Goal: Information Seeking & Learning: Check status

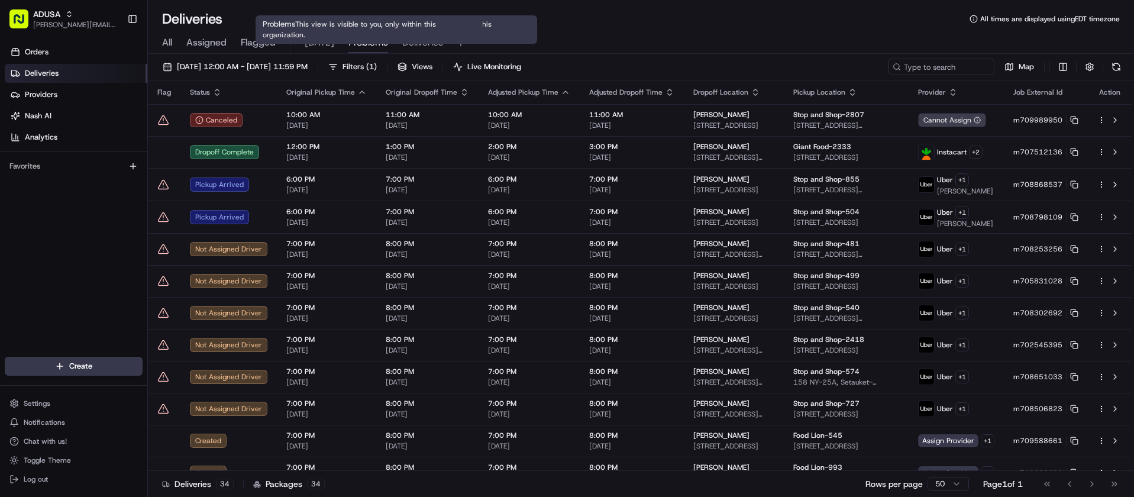
click at [371, 41] on span "Problems" at bounding box center [368, 42] width 40 height 14
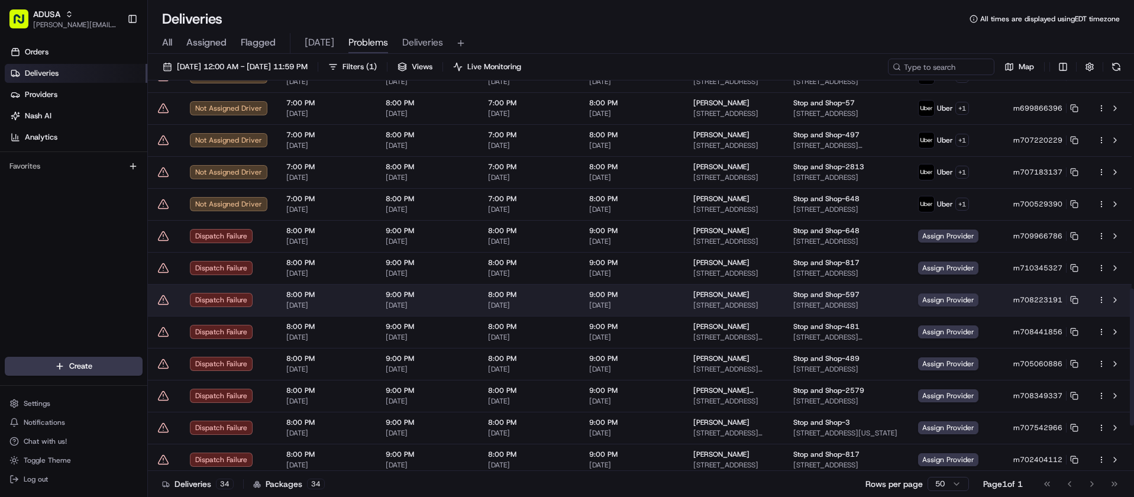
scroll to position [591, 0]
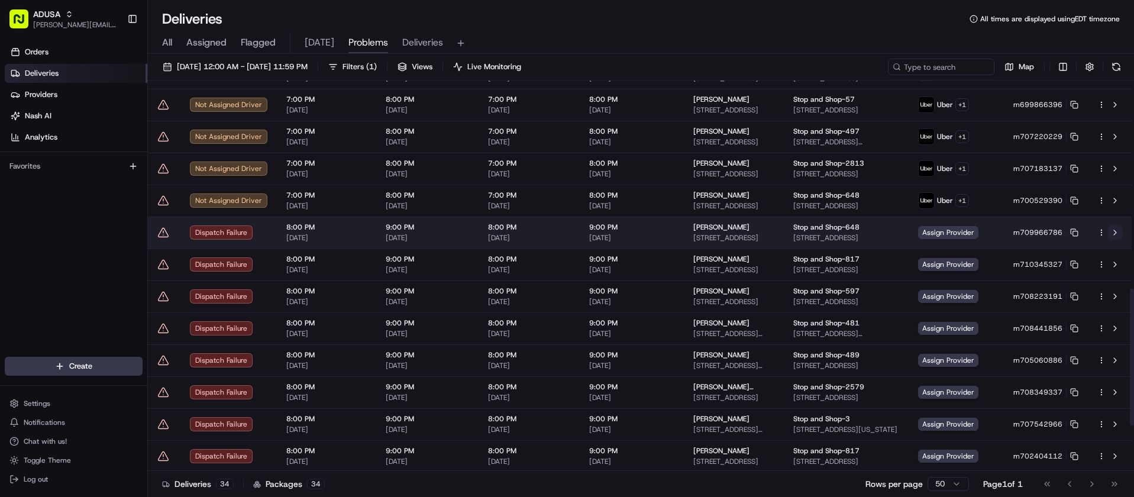
click at [1113, 232] on button at bounding box center [1115, 232] width 14 height 14
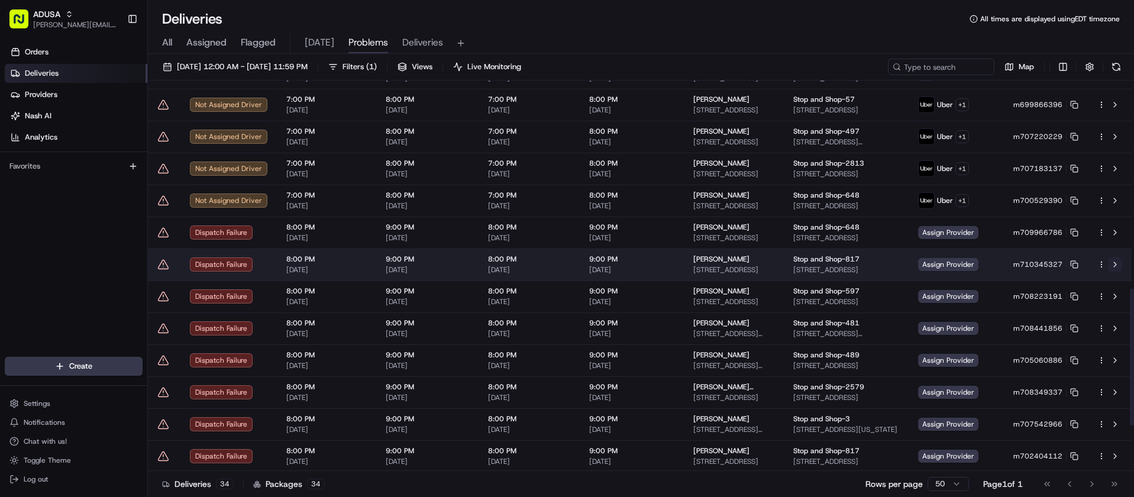
click at [1117, 264] on button at bounding box center [1115, 264] width 14 height 14
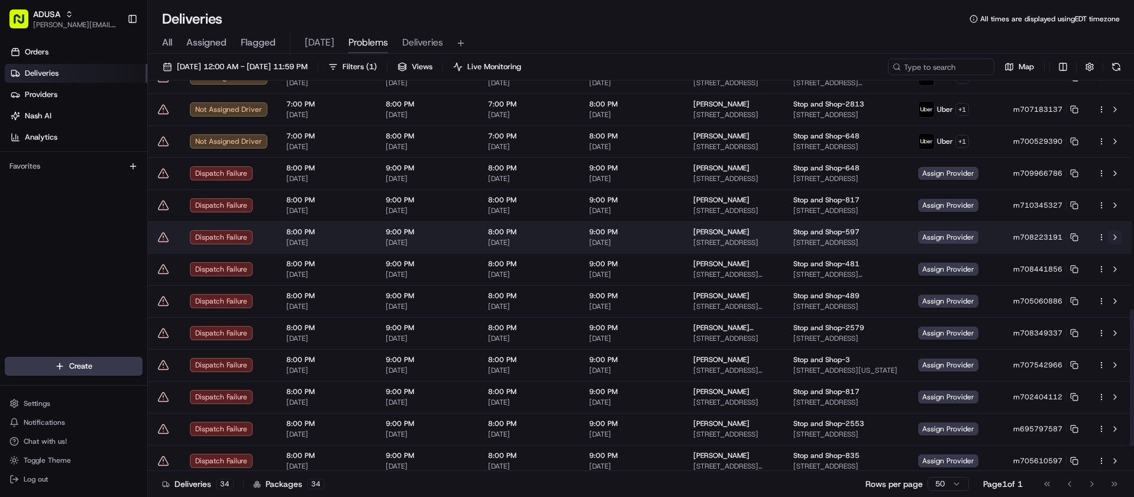
click at [1116, 238] on button at bounding box center [1115, 237] width 14 height 14
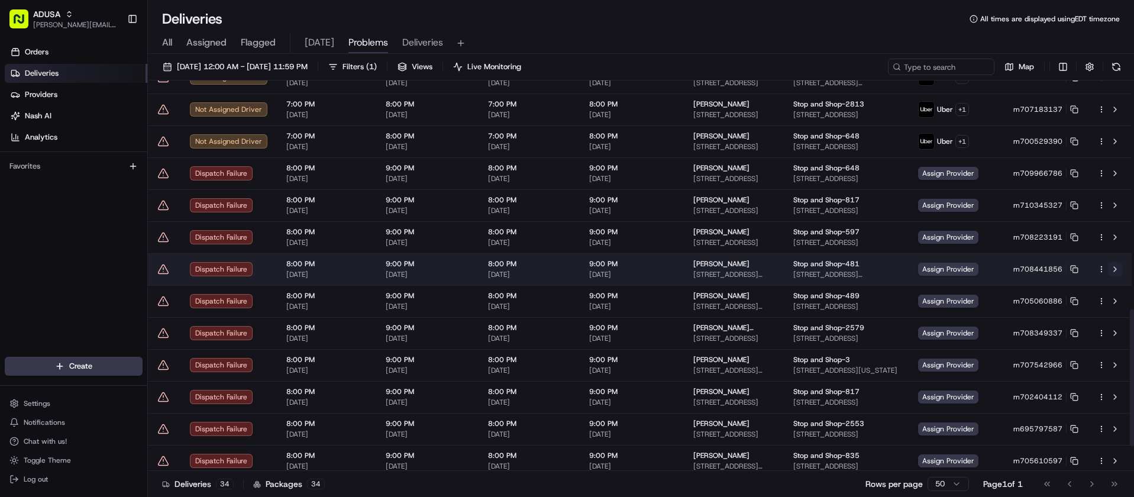
click at [1116, 269] on button at bounding box center [1115, 269] width 14 height 14
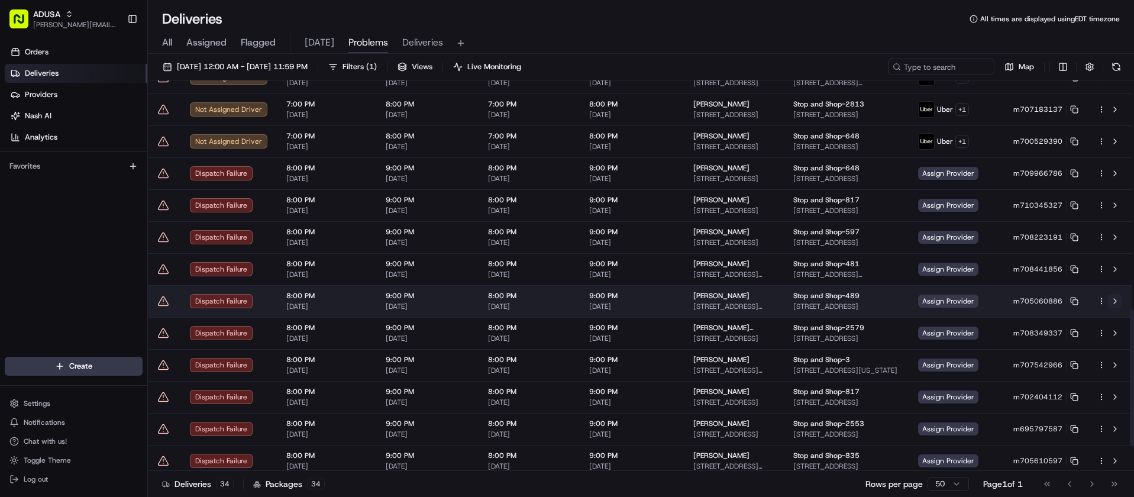
click at [1115, 301] on button at bounding box center [1115, 301] width 14 height 14
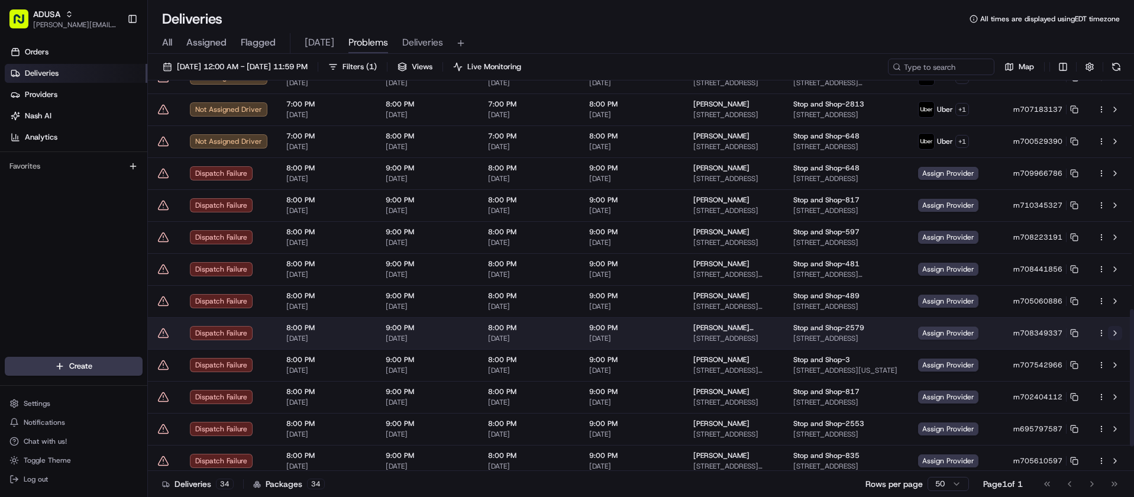
click at [1117, 335] on button at bounding box center [1115, 333] width 14 height 14
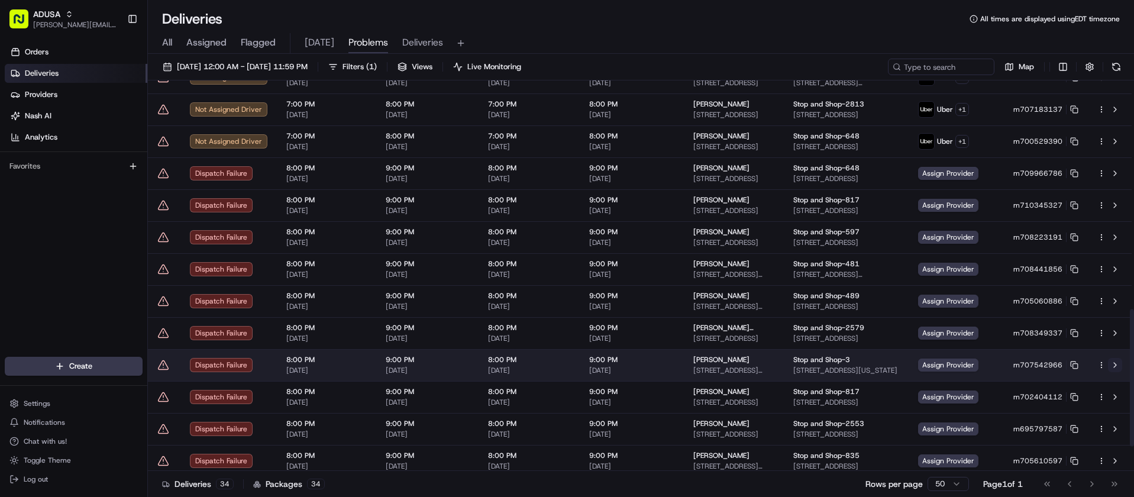
click at [1113, 366] on button at bounding box center [1115, 365] width 14 height 14
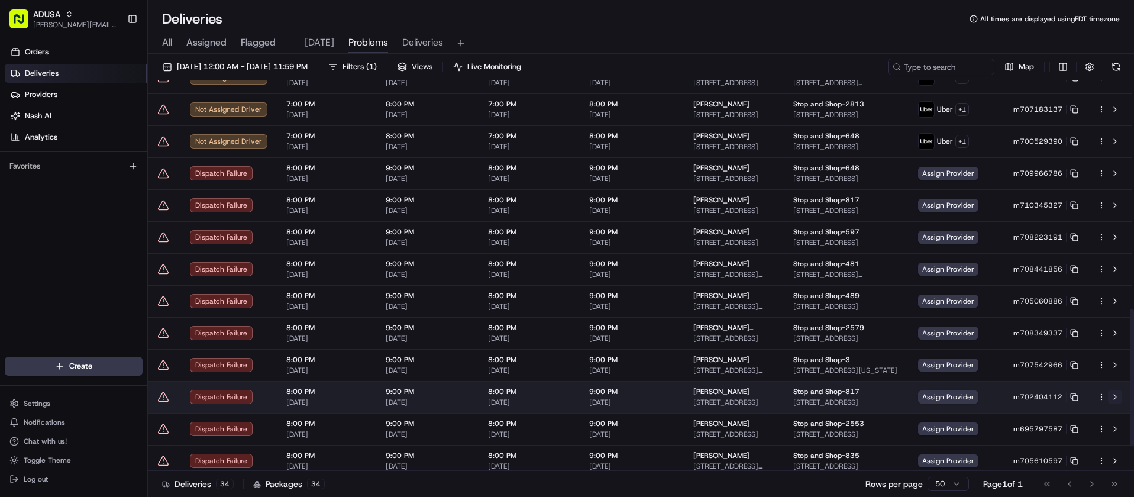
click at [1116, 394] on button at bounding box center [1115, 397] width 14 height 14
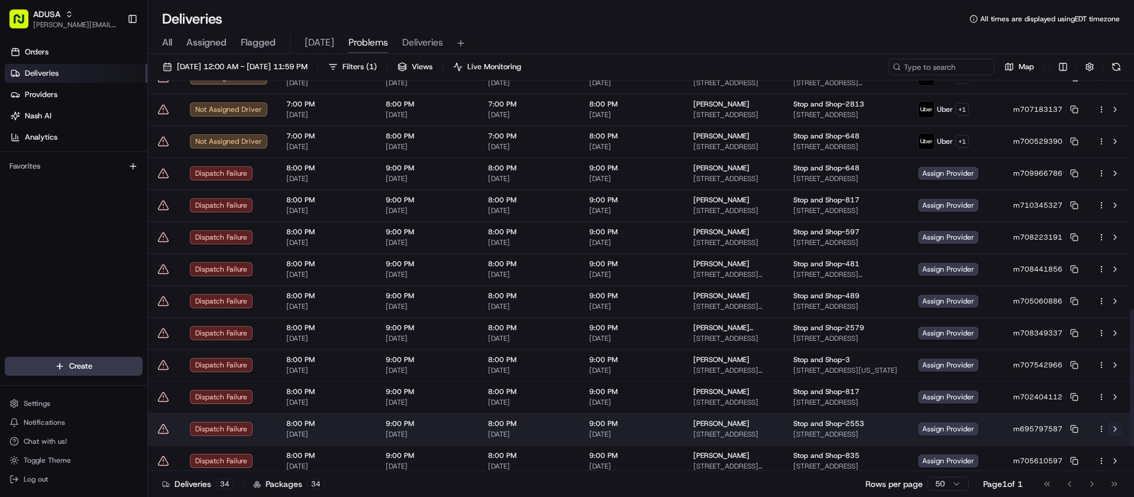
click at [1114, 426] on button at bounding box center [1115, 429] width 14 height 14
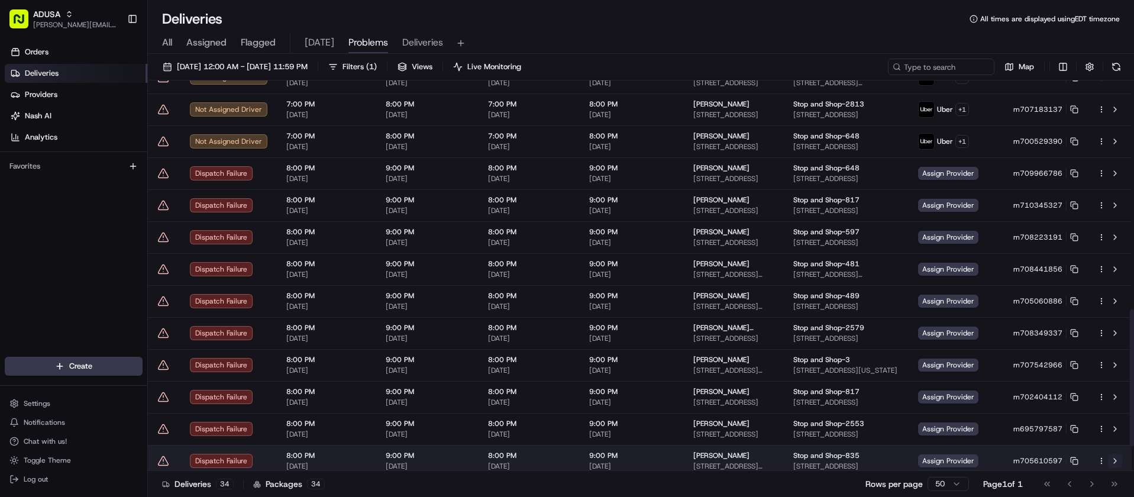
click at [1115, 461] on button at bounding box center [1115, 461] width 14 height 14
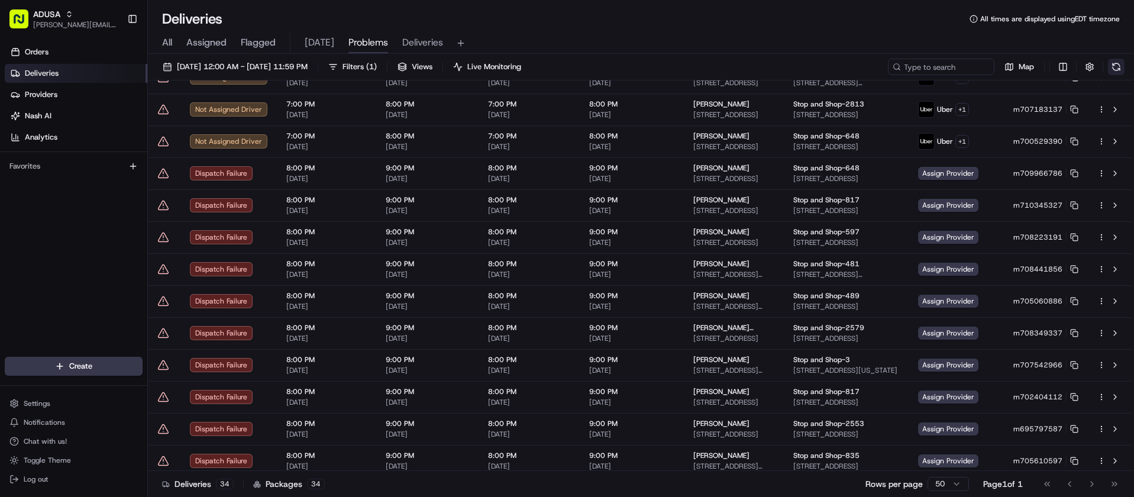
click at [1121, 69] on button at bounding box center [1116, 67] width 17 height 17
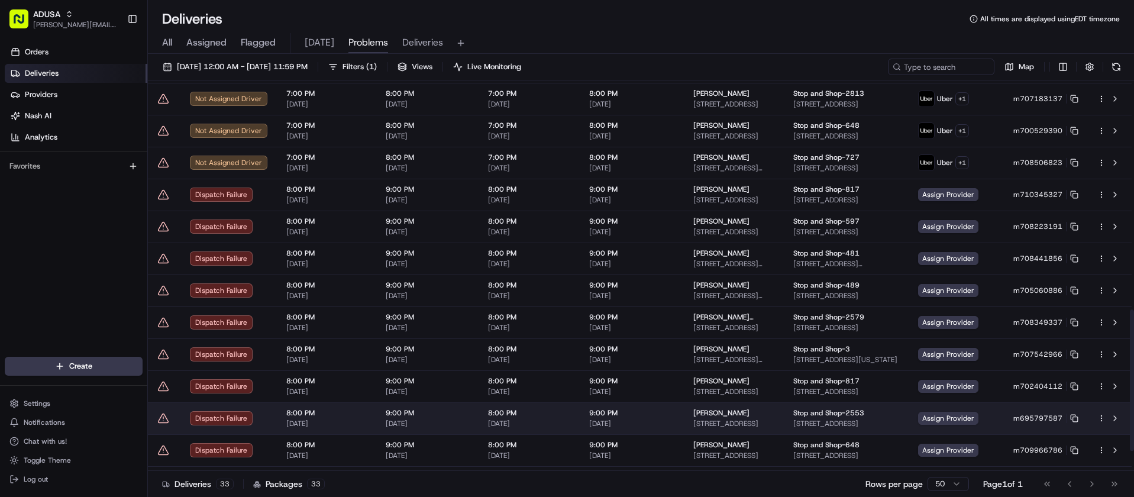
scroll to position [688, 0]
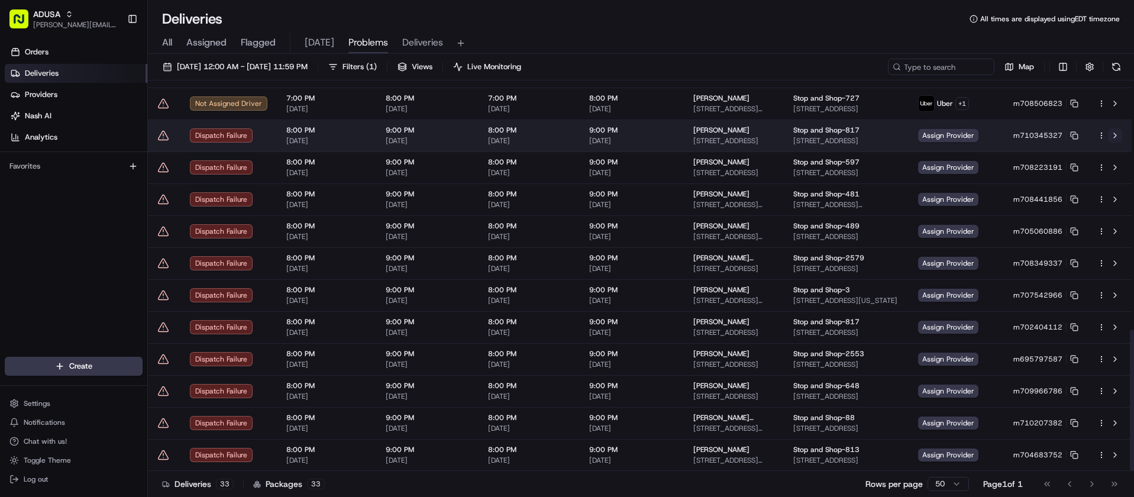
click at [1120, 135] on button at bounding box center [1115, 135] width 14 height 14
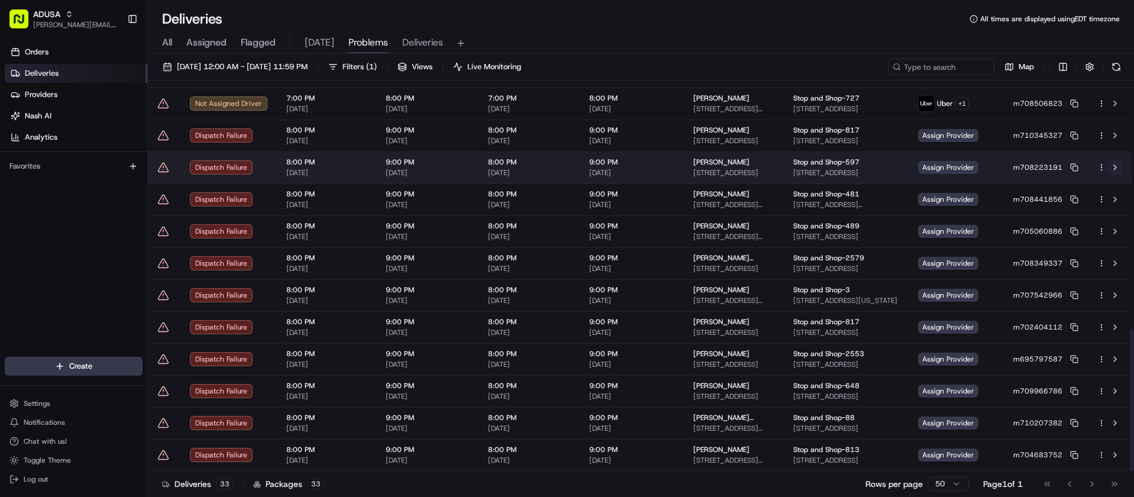
click at [1114, 166] on button at bounding box center [1115, 167] width 14 height 14
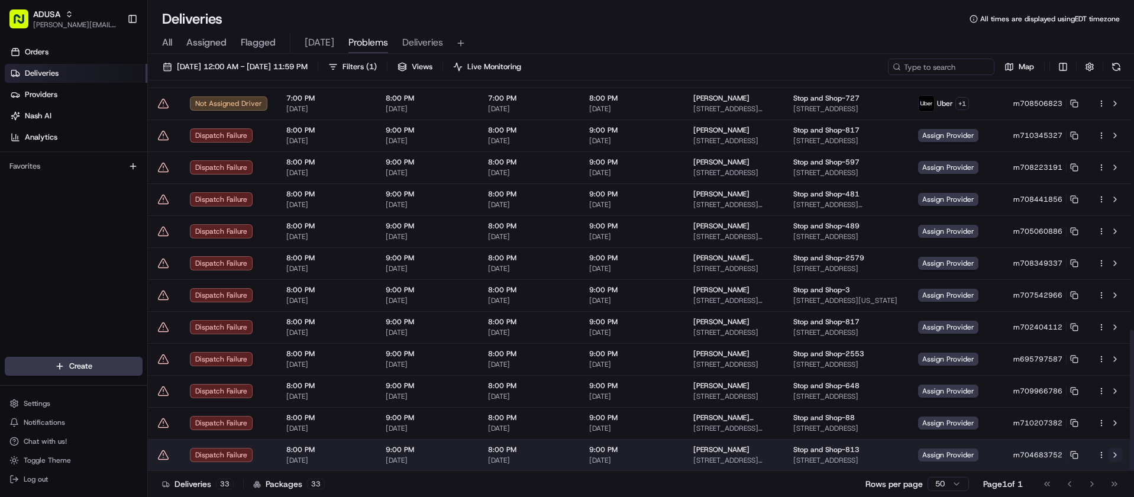
click at [1116, 453] on button at bounding box center [1115, 455] width 14 height 14
click at [1110, 453] on button at bounding box center [1115, 455] width 14 height 14
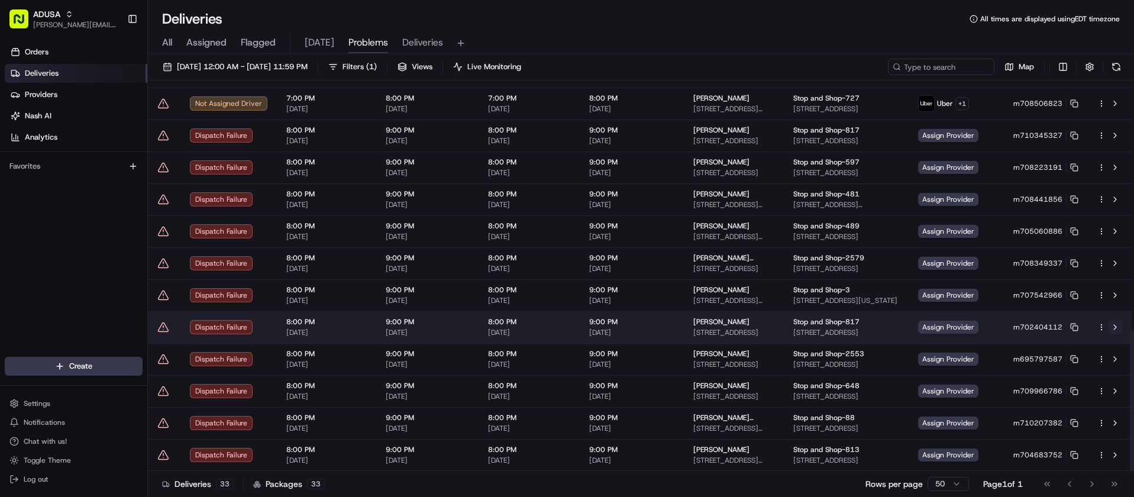
click at [1118, 328] on button at bounding box center [1115, 327] width 14 height 14
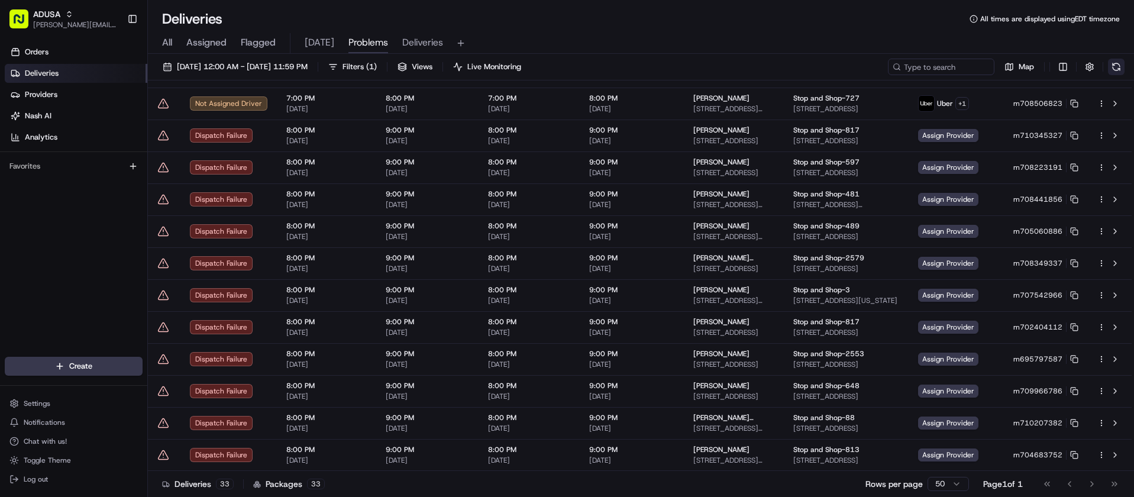
click at [1116, 67] on button at bounding box center [1116, 67] width 17 height 17
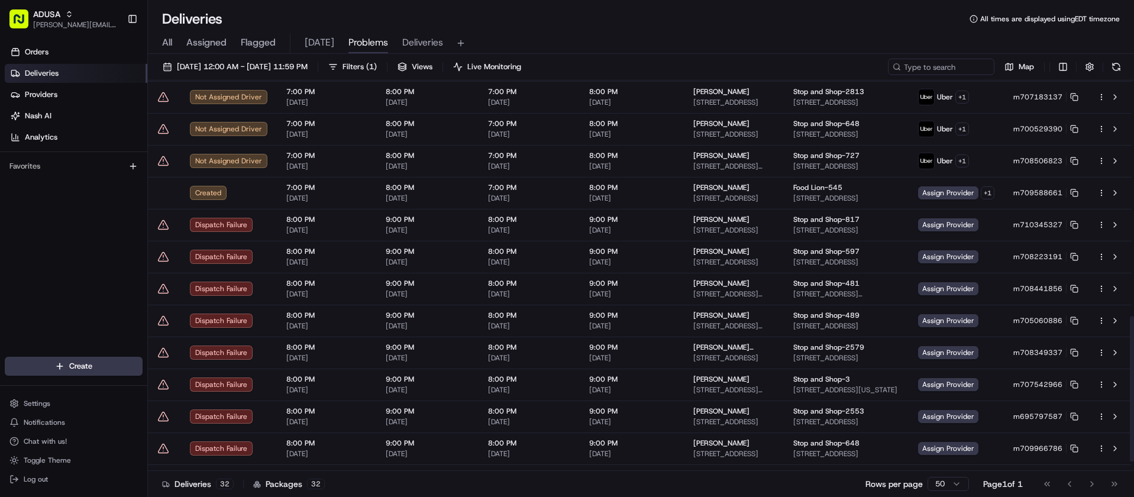
scroll to position [657, 0]
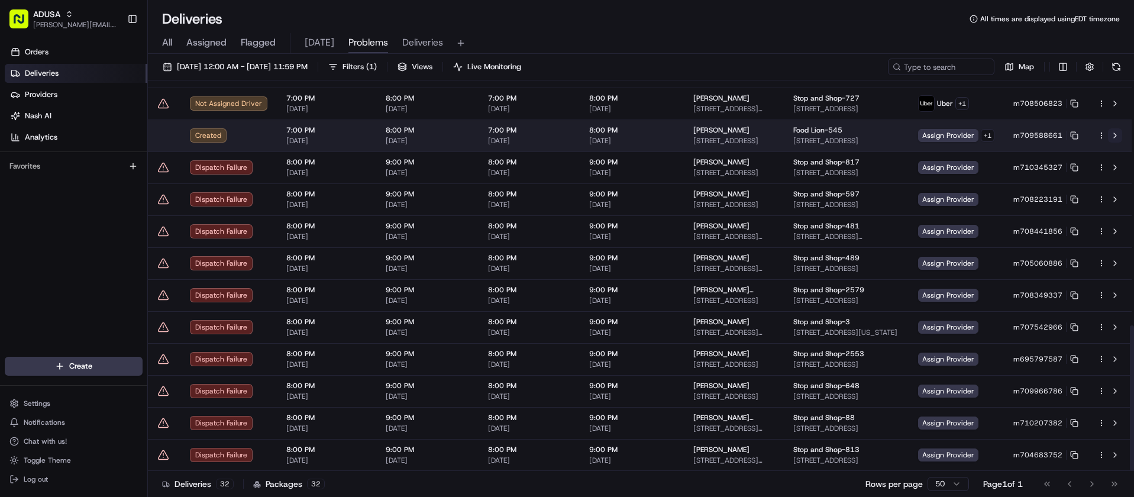
click at [1114, 134] on button at bounding box center [1115, 135] width 14 height 14
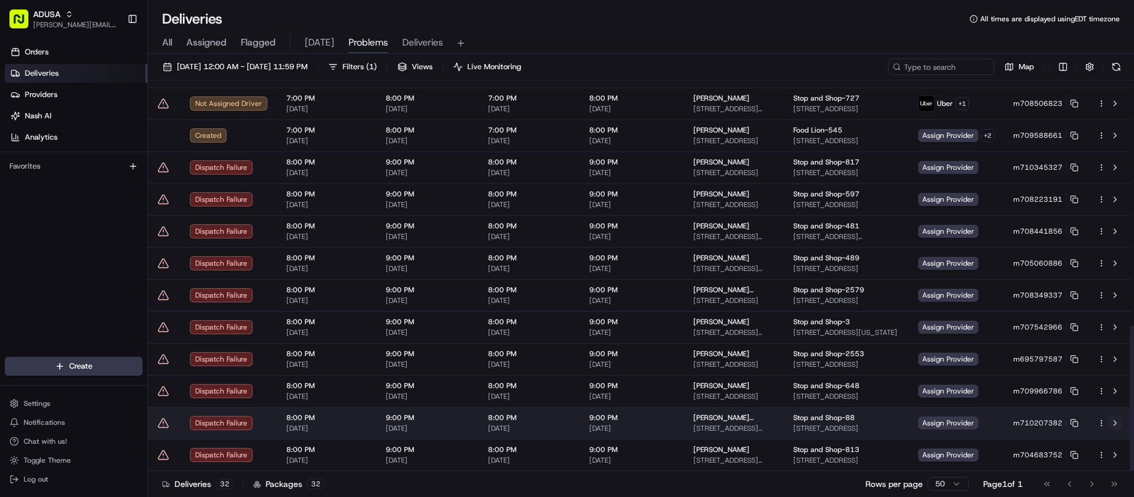
click at [1117, 422] on button at bounding box center [1115, 423] width 14 height 14
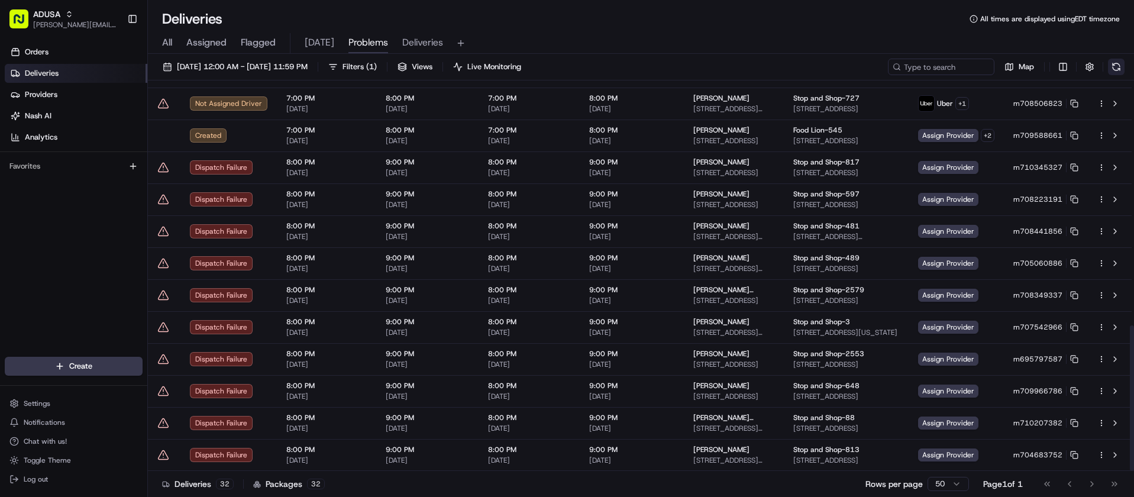
click at [1117, 67] on button at bounding box center [1116, 67] width 17 height 17
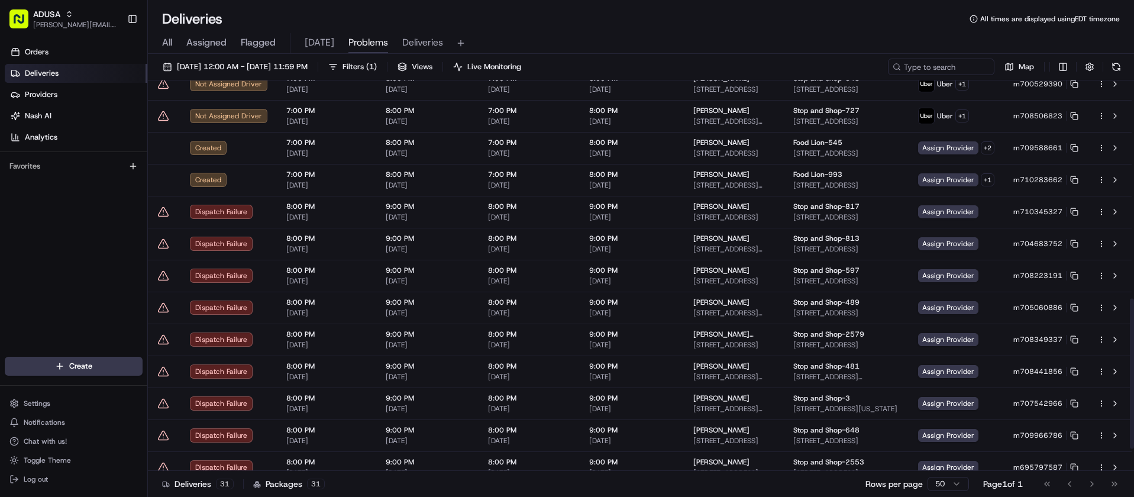
scroll to position [625, 0]
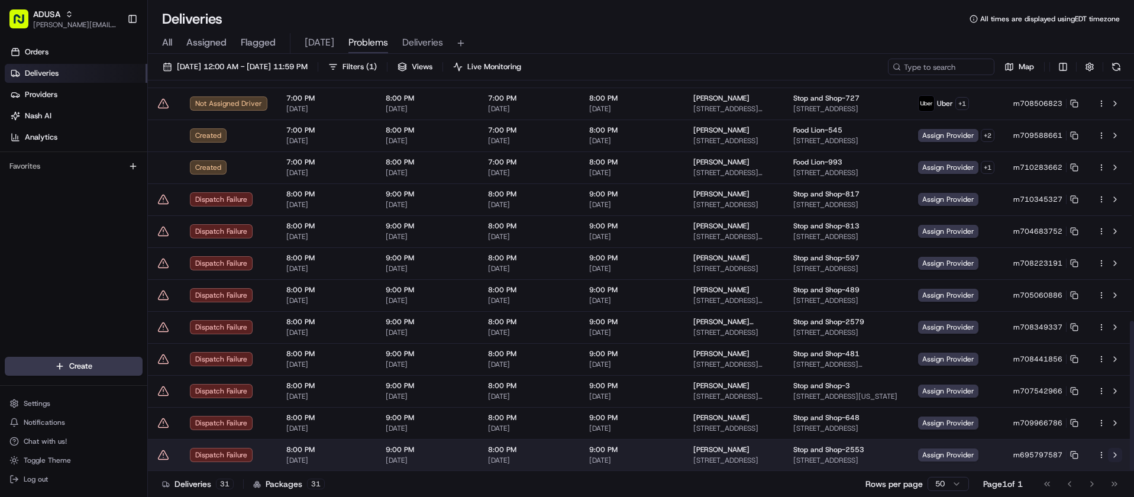
click at [1117, 455] on button at bounding box center [1115, 455] width 14 height 14
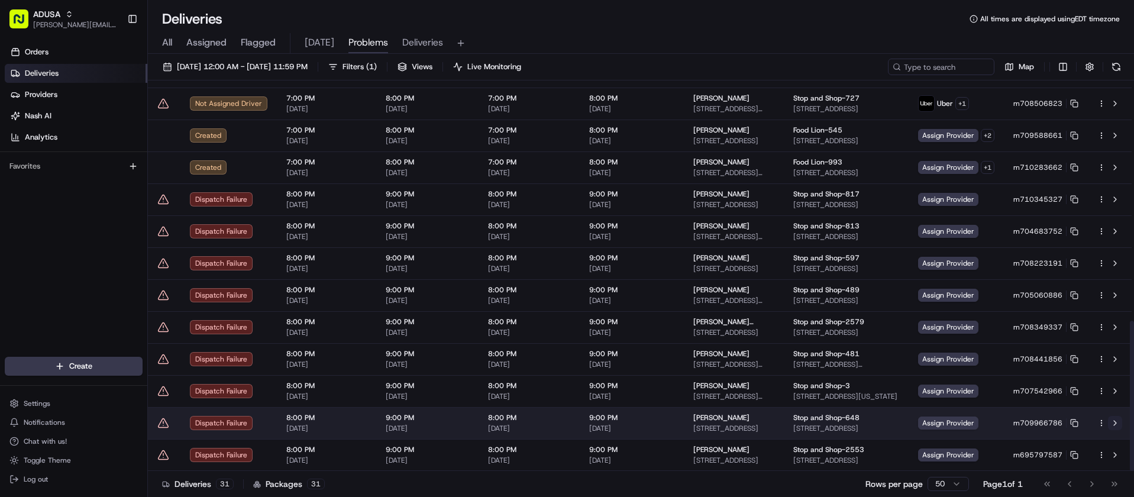
click at [1116, 421] on button at bounding box center [1115, 423] width 14 height 14
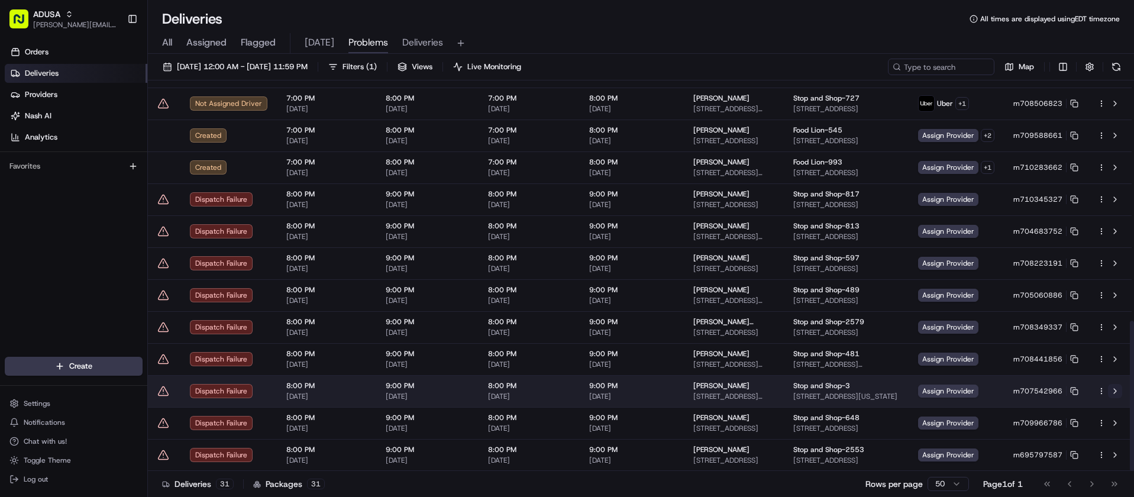
click at [1116, 389] on button at bounding box center [1115, 391] width 14 height 14
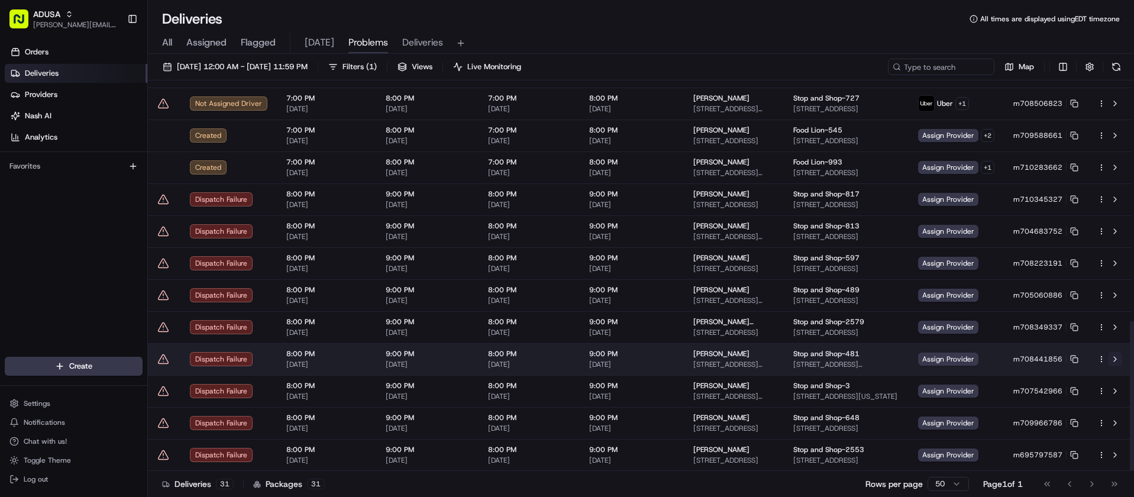
click at [1112, 358] on button at bounding box center [1115, 359] width 14 height 14
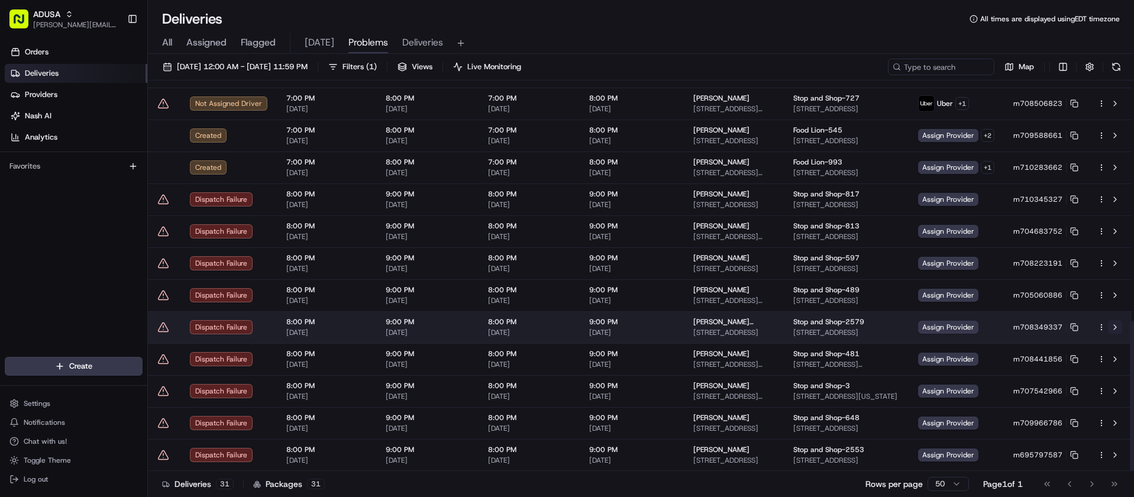
click at [1113, 326] on button at bounding box center [1115, 327] width 14 height 14
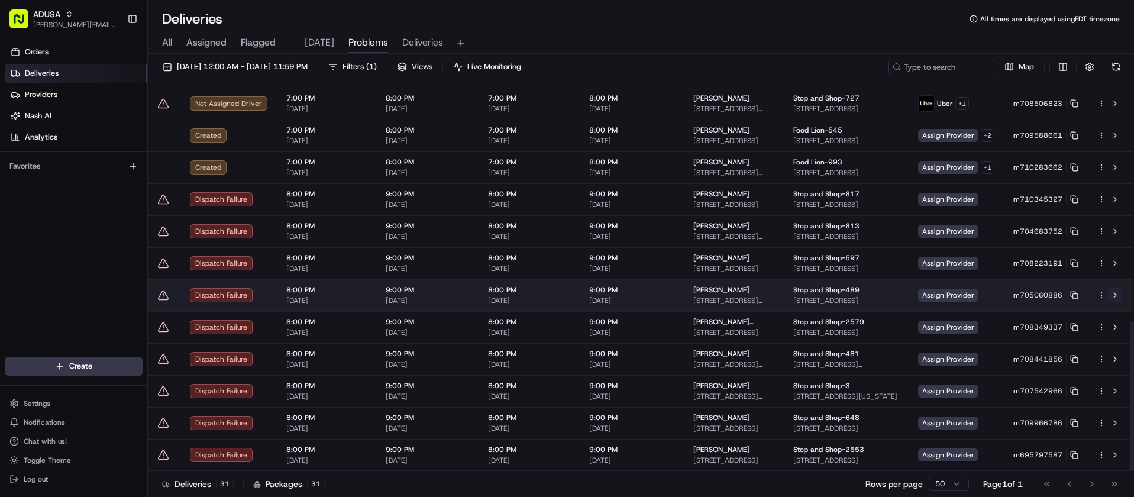
click at [1113, 295] on button at bounding box center [1115, 295] width 14 height 14
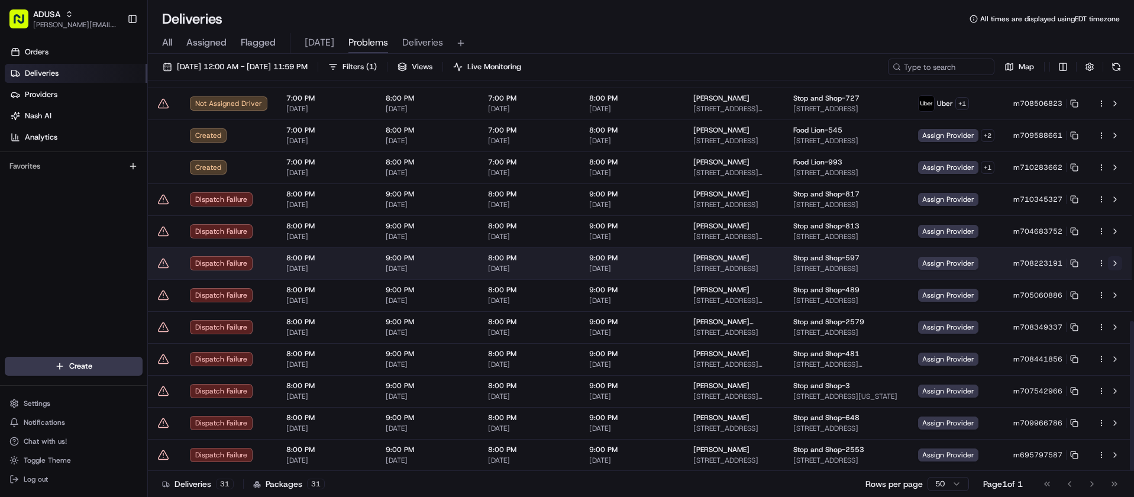
click at [1112, 263] on button at bounding box center [1115, 263] width 14 height 14
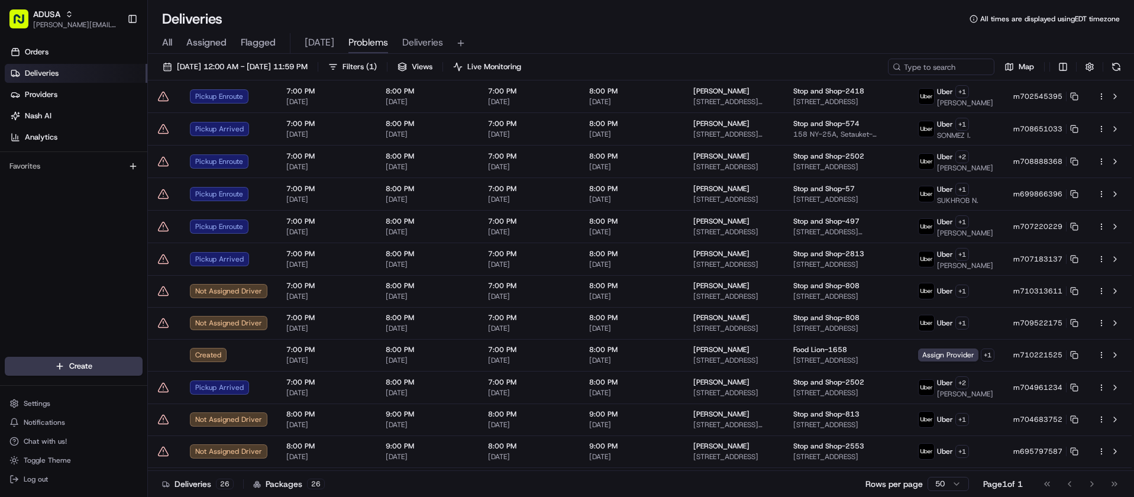
scroll to position [412, 0]
click at [30, 261] on div "Orders Deliveries Providers [PERSON_NAME] Analytics Favorites" at bounding box center [73, 201] width 147 height 326
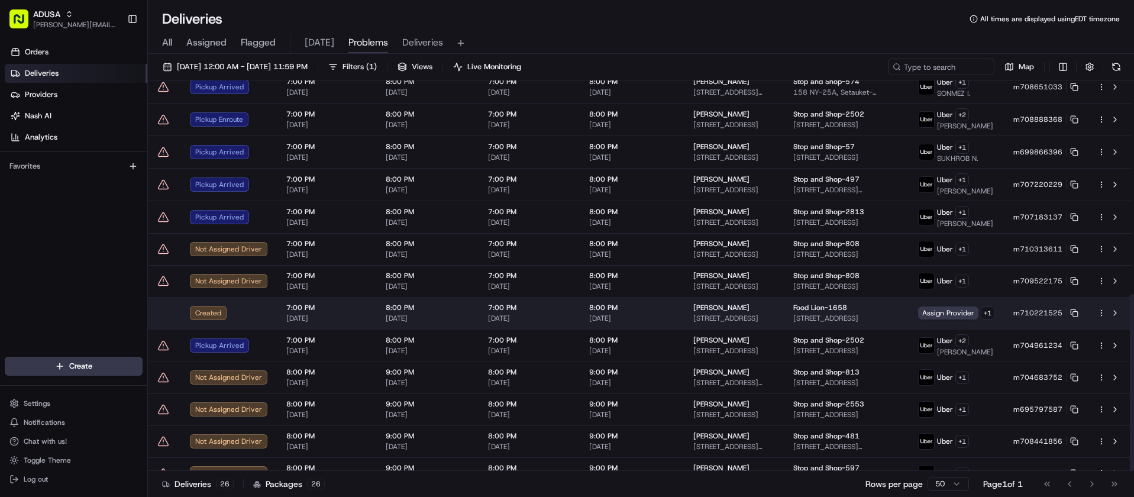
scroll to position [472, 0]
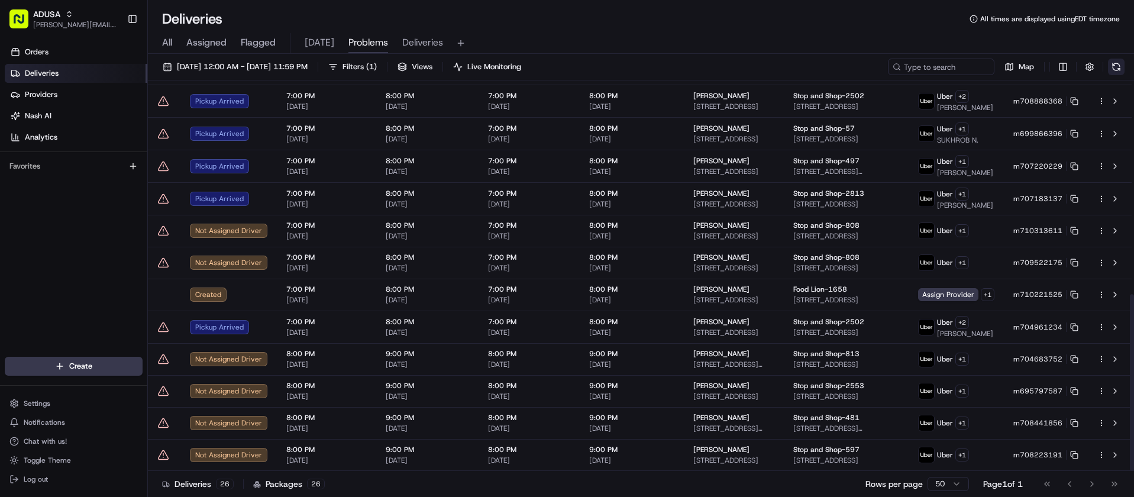
click at [1121, 66] on button at bounding box center [1116, 67] width 17 height 17
click at [1114, 60] on button at bounding box center [1116, 67] width 17 height 17
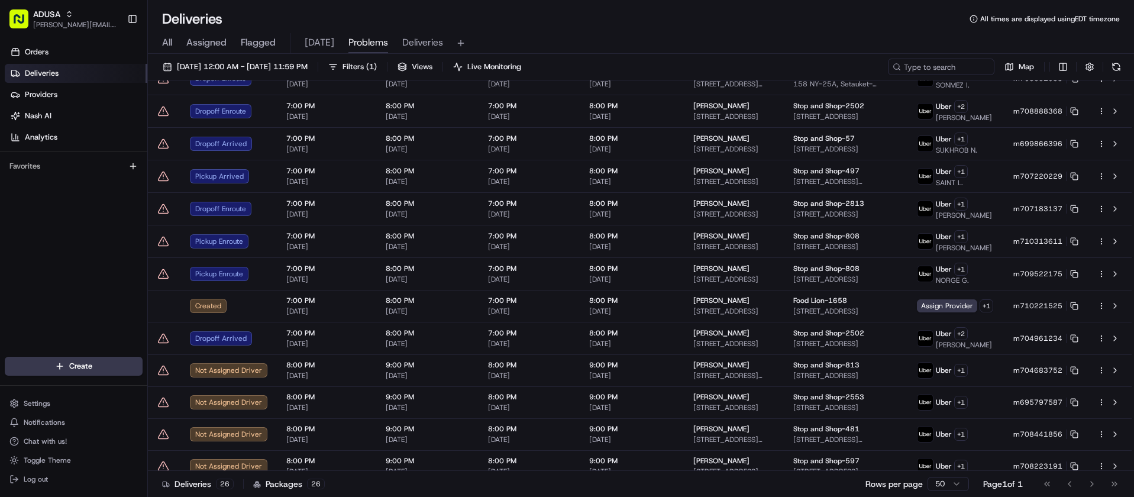
scroll to position [473, 0]
click at [1123, 64] on button at bounding box center [1116, 67] width 17 height 17
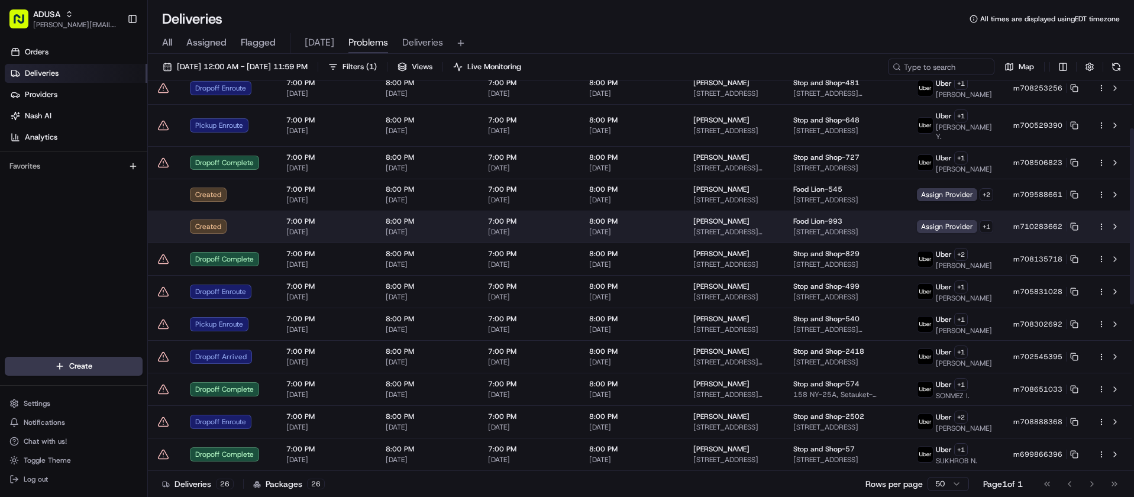
scroll to position [177, 0]
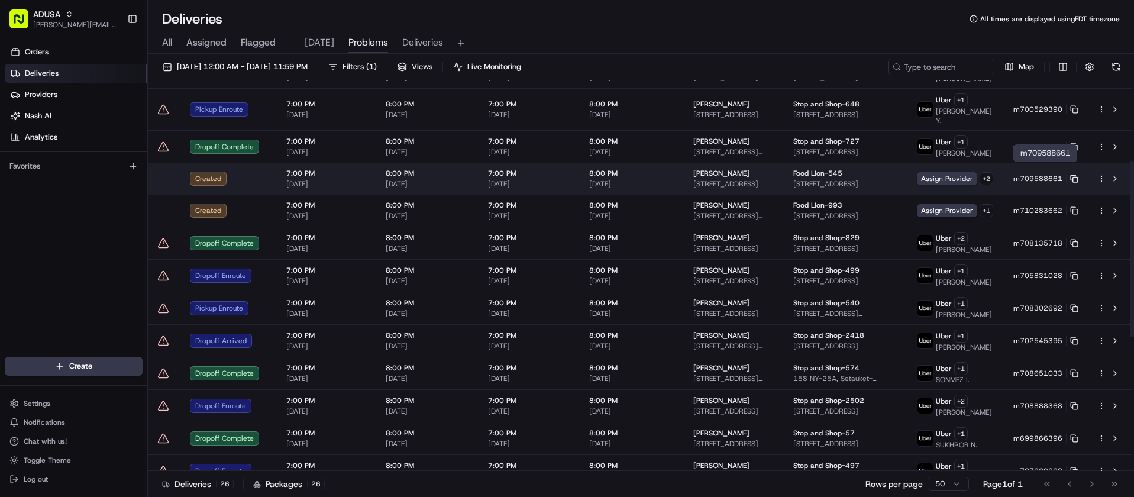
click at [1073, 177] on rect at bounding box center [1075, 179] width 5 height 5
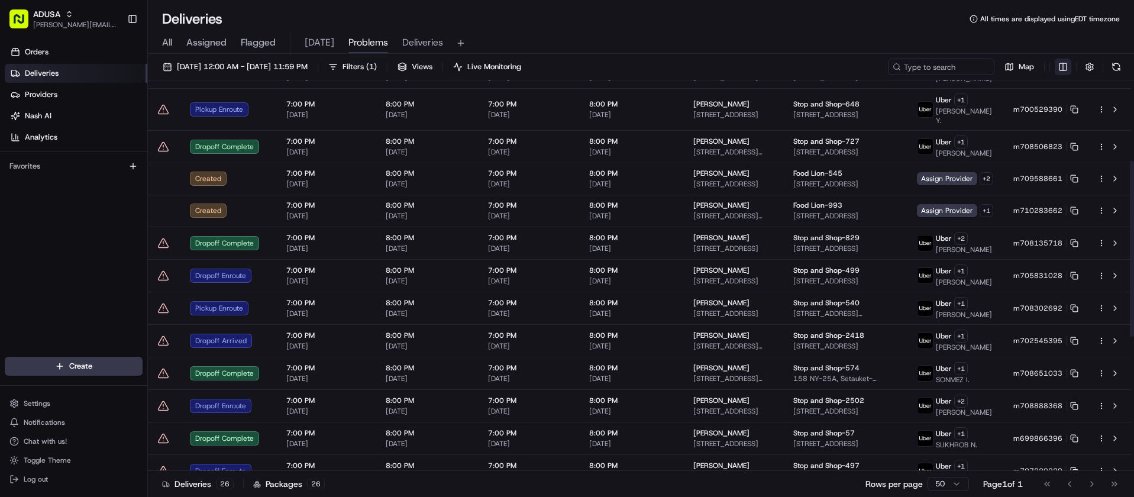
click at [1068, 67] on html "ADUSA [PERSON_NAME][EMAIL_ADDRESS][PERSON_NAME][DOMAIN_NAME] Toggle Sidebar Ord…" at bounding box center [567, 248] width 1134 height 497
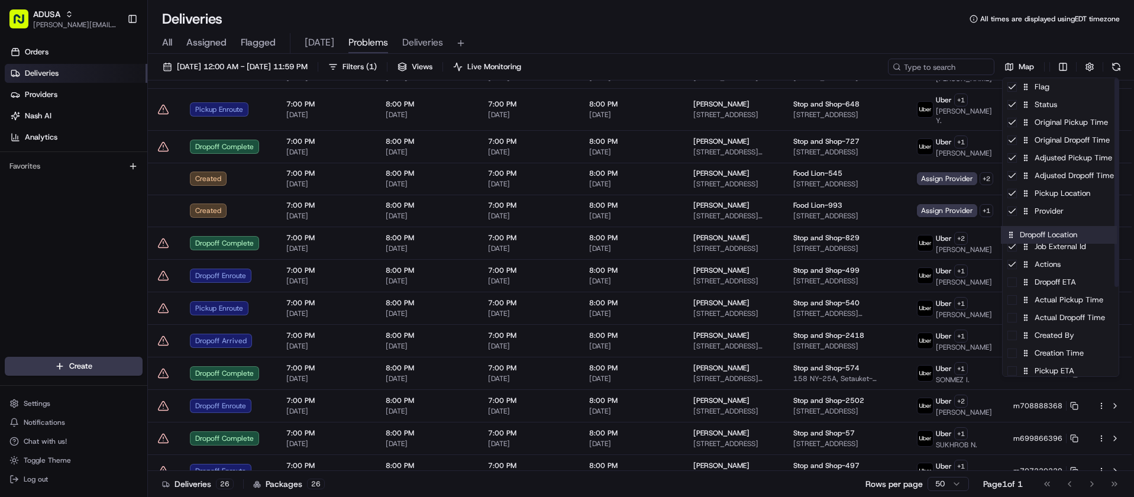
drag, startPoint x: 1077, startPoint y: 199, endPoint x: 1074, endPoint y: 245, distance: 46.2
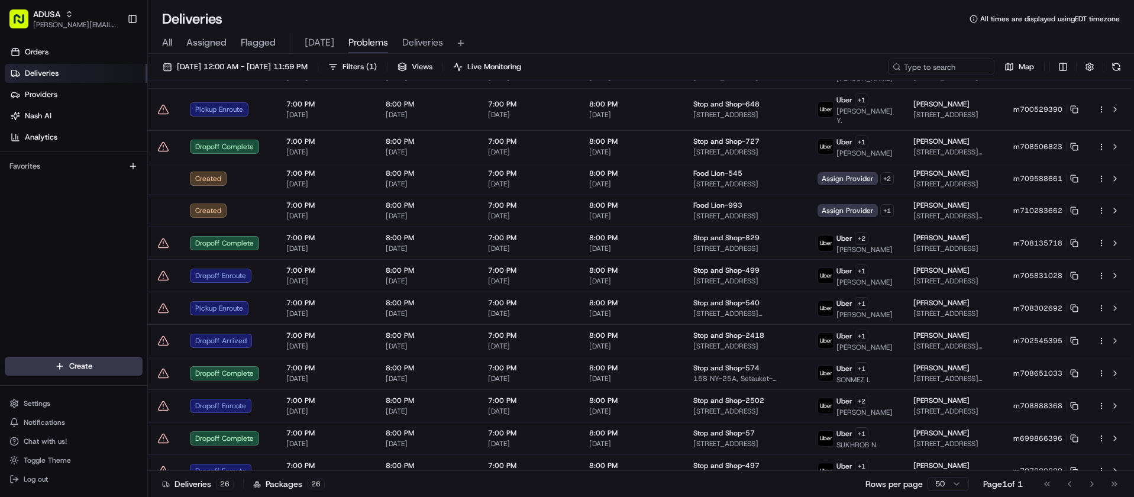
click at [814, 28] on html "ADUSA [PERSON_NAME][EMAIL_ADDRESS][PERSON_NAME][DOMAIN_NAME] Toggle Sidebar Ord…" at bounding box center [567, 248] width 1134 height 497
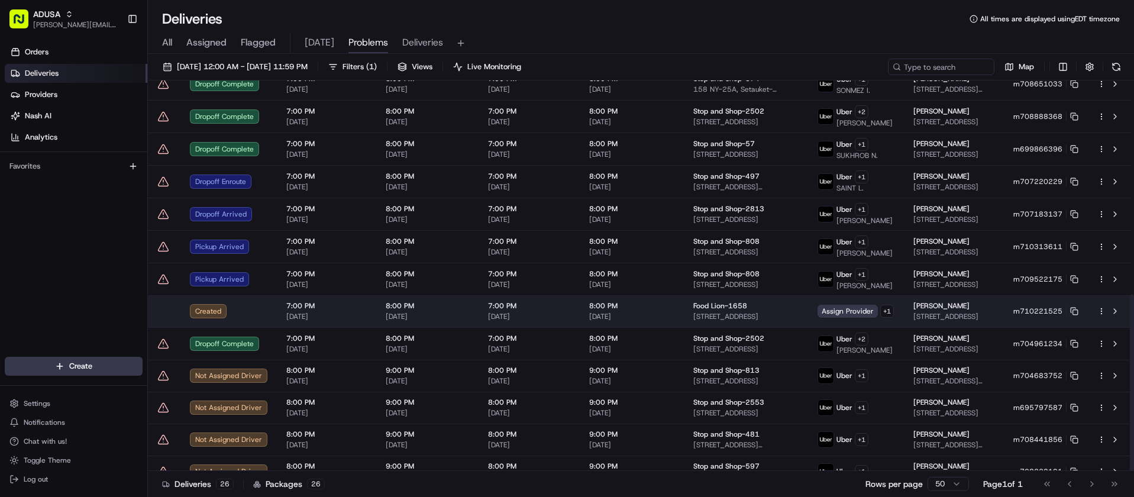
scroll to position [474, 0]
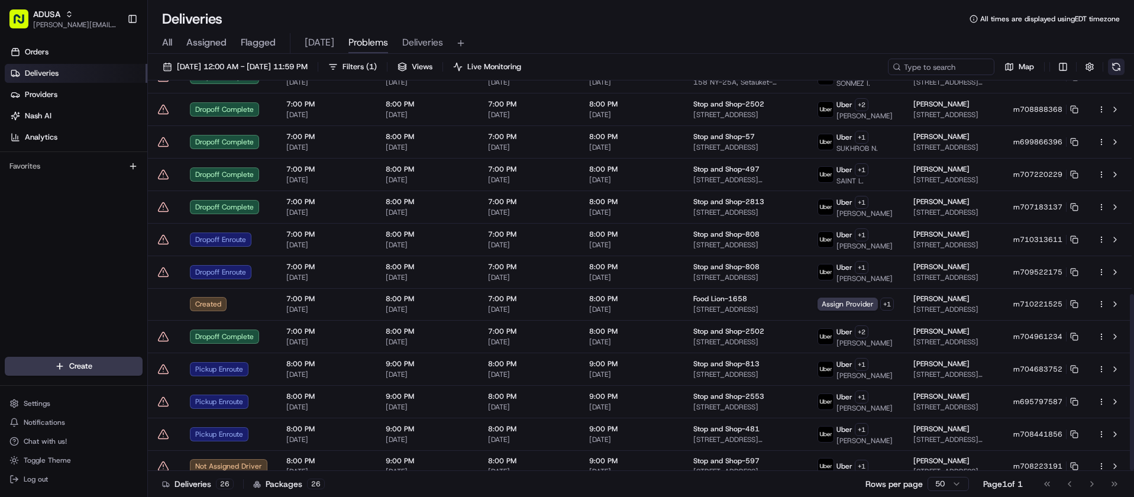
click at [1115, 69] on button at bounding box center [1116, 67] width 17 height 17
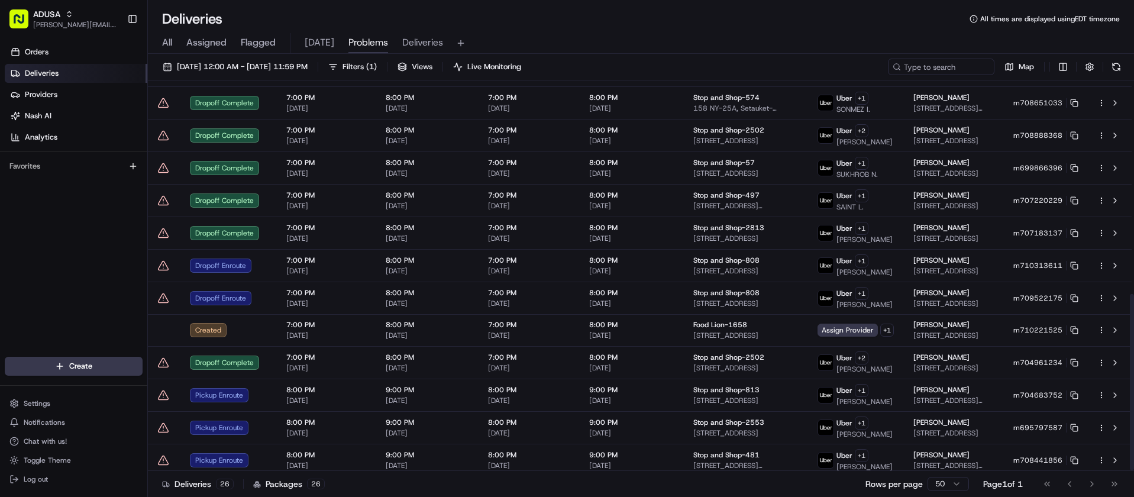
scroll to position [476, 0]
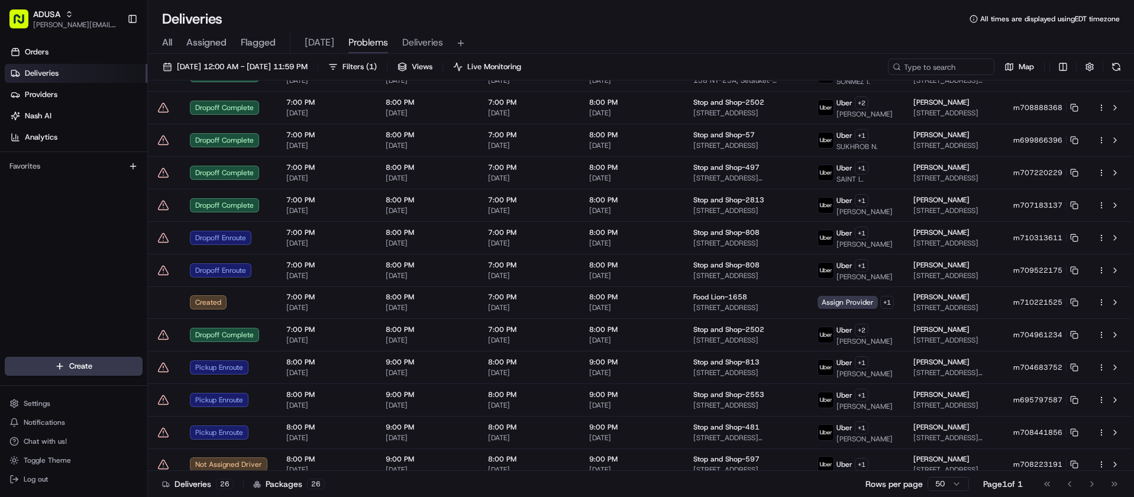
drag, startPoint x: 14, startPoint y: 232, endPoint x: 27, endPoint y: 219, distance: 18.4
click at [14, 232] on div "Orders Deliveries Providers [PERSON_NAME] Analytics Favorites" at bounding box center [73, 201] width 147 height 326
click at [12, 219] on div "Orders Deliveries Providers [PERSON_NAME] Analytics Favorites" at bounding box center [73, 201] width 147 height 326
click at [1119, 69] on button at bounding box center [1116, 67] width 17 height 17
click at [1113, 67] on button at bounding box center [1116, 67] width 17 height 17
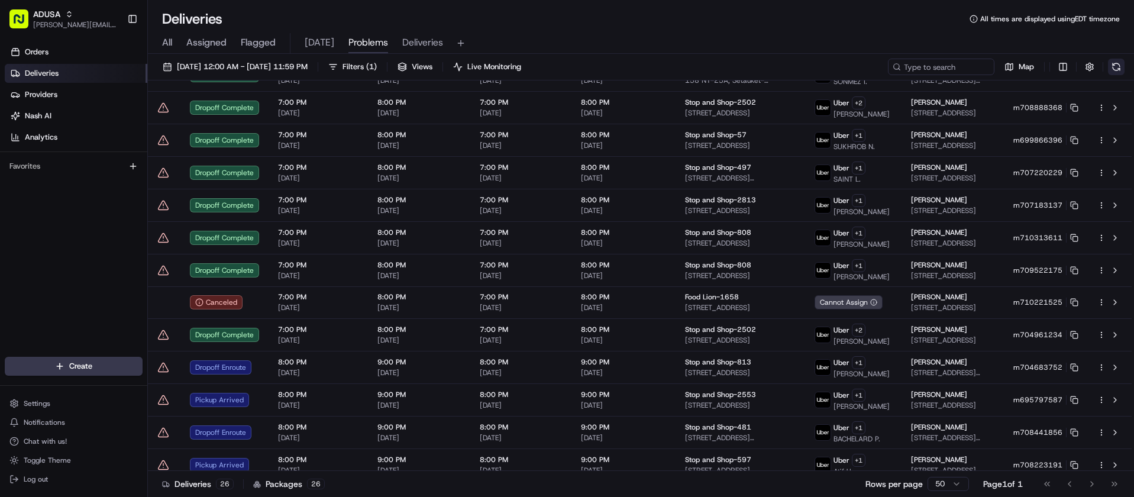
click at [1119, 67] on button at bounding box center [1116, 67] width 17 height 17
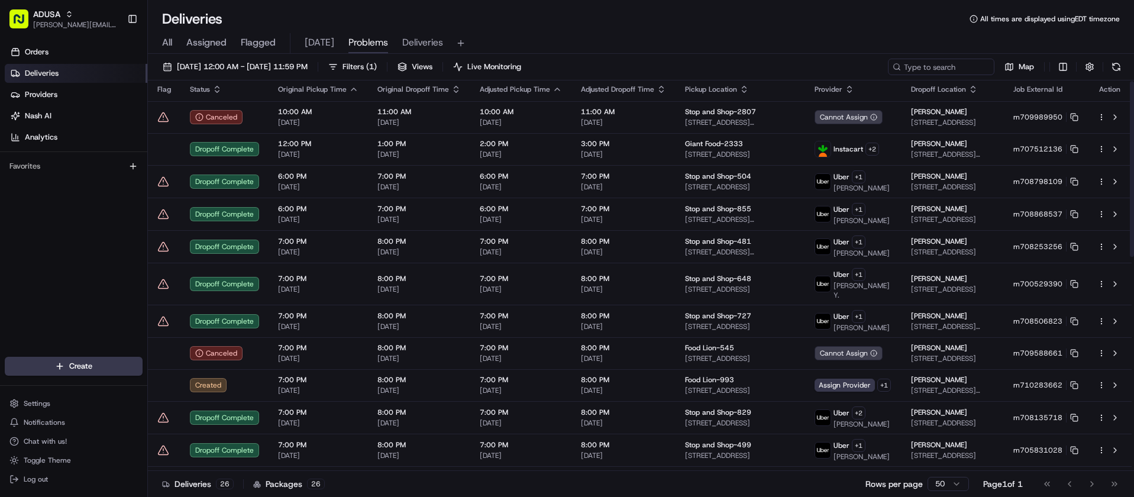
scroll to position [0, 0]
